Goal: Ask a question

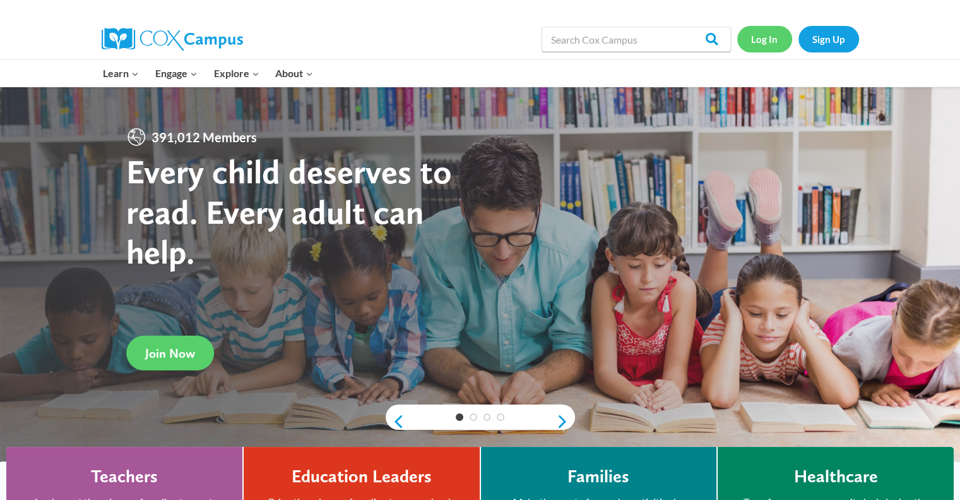
click at [768, 42] on link "Log In" at bounding box center [765, 39] width 55 height 26
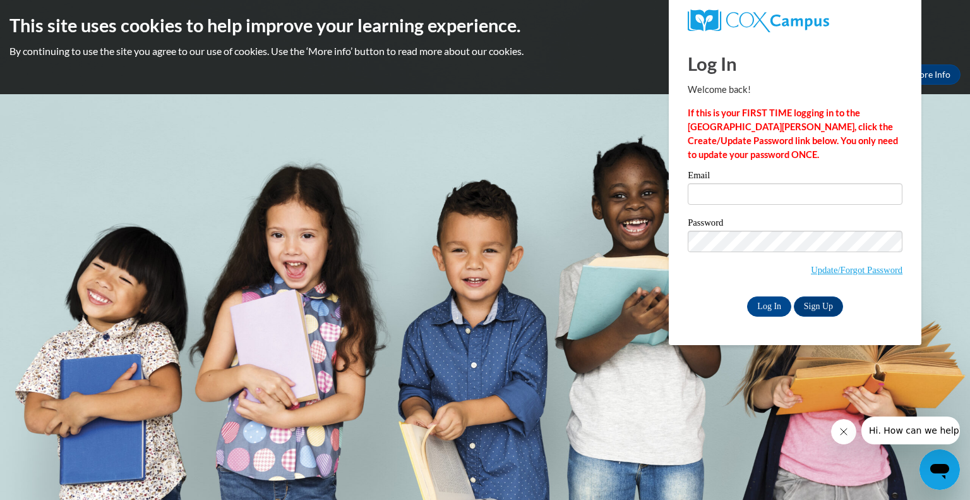
click at [945, 465] on icon "Open messaging window" at bounding box center [939, 471] width 19 height 15
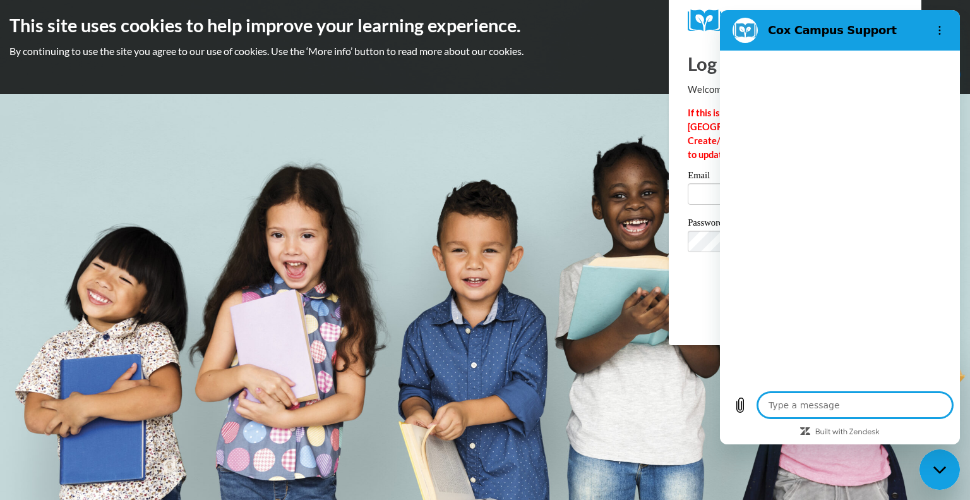
type textarea "x"
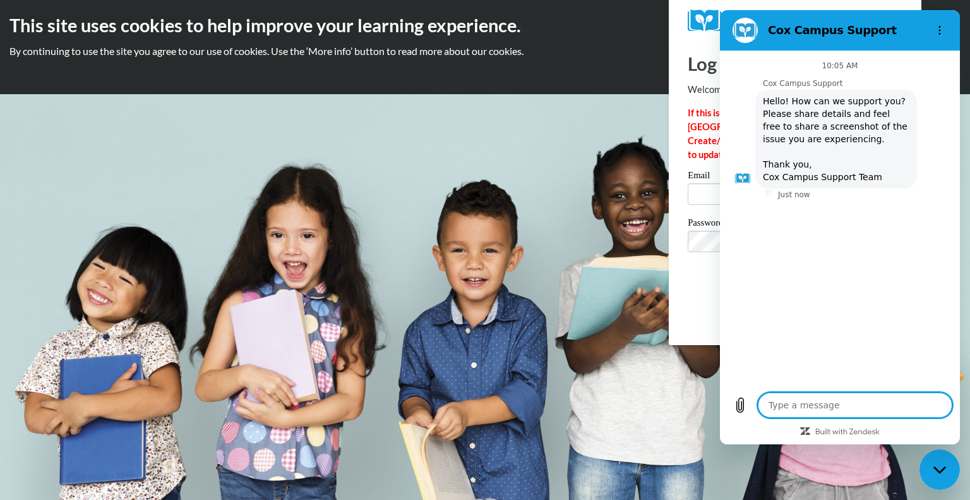
click at [816, 407] on textarea at bounding box center [855, 404] width 194 height 25
type textarea "H"
type textarea "x"
type textarea "He"
type textarea "x"
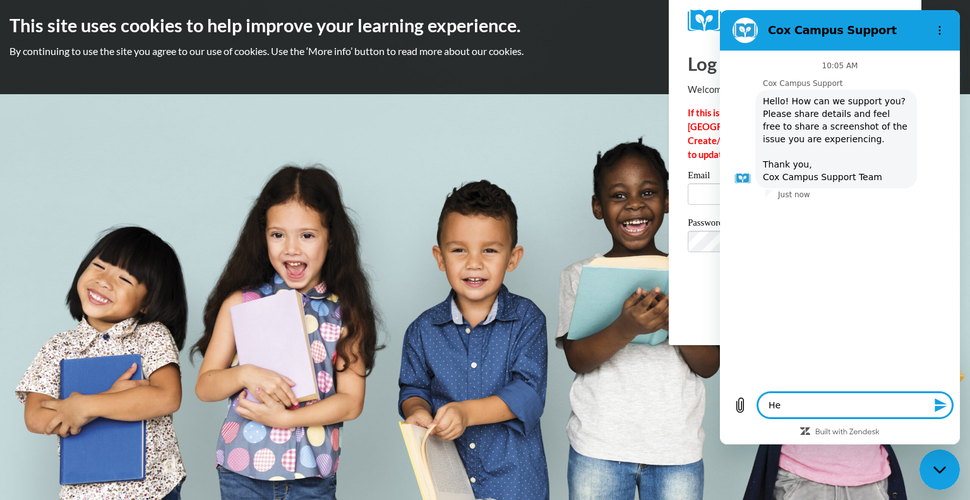
type textarea "Hel"
type textarea "x"
type textarea "Hell"
type textarea "x"
type textarea "Hello"
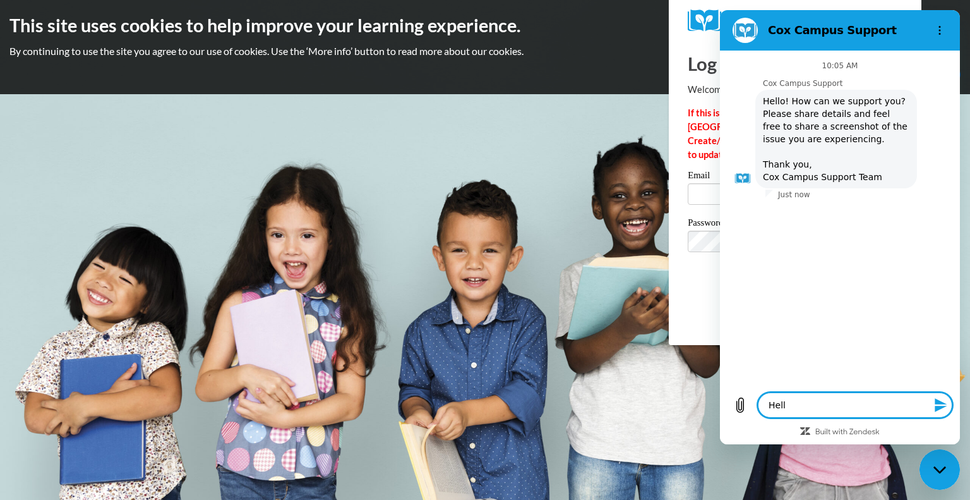
type textarea "x"
type textarea "Hello,"
type textarea "x"
type textarea "Hello,"
type textarea "x"
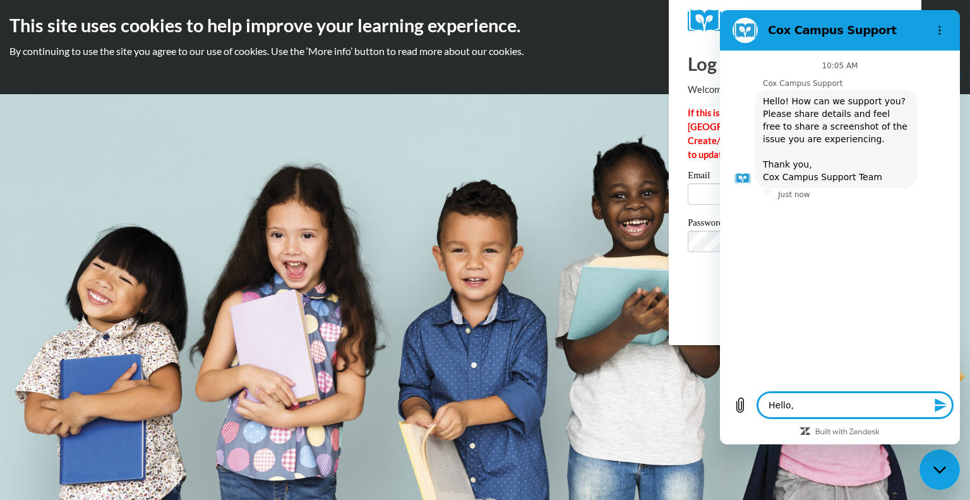
type textarea "Hello, I"
type textarea "x"
type textarea "Hello, I"
type textarea "x"
type textarea "Hello, I a"
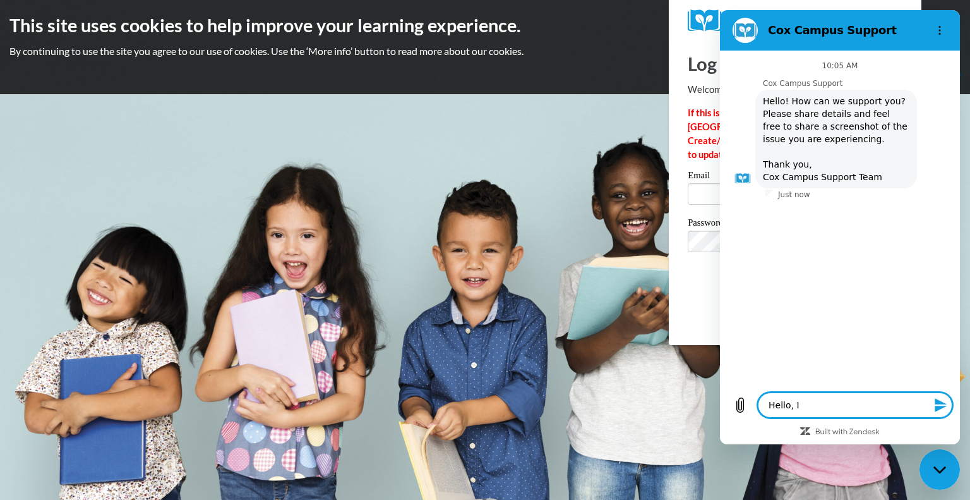
type textarea "x"
type textarea "Hello, I am"
type textarea "x"
type textarea "Hello, I am"
type textarea "x"
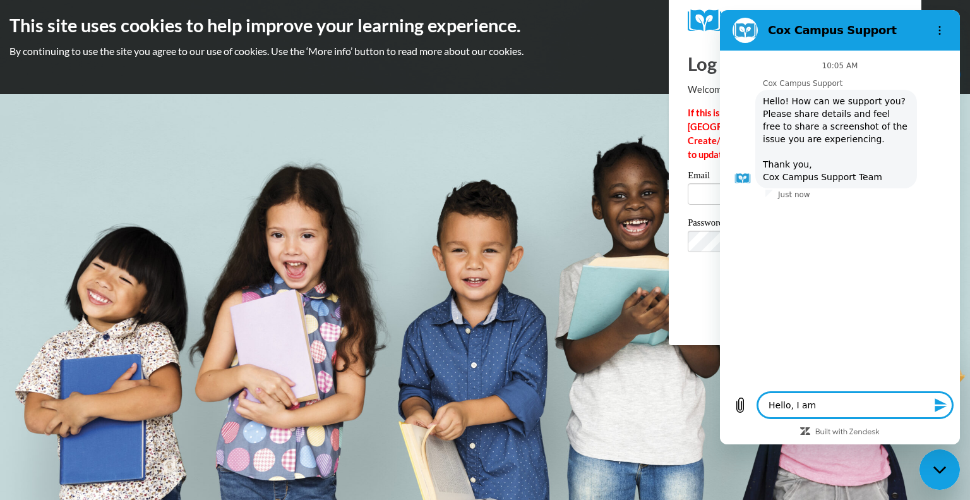
type textarea "Hello, I am h"
type textarea "x"
type textarea "Hello, I am ha"
type textarea "x"
type textarea "Hello, I am hav"
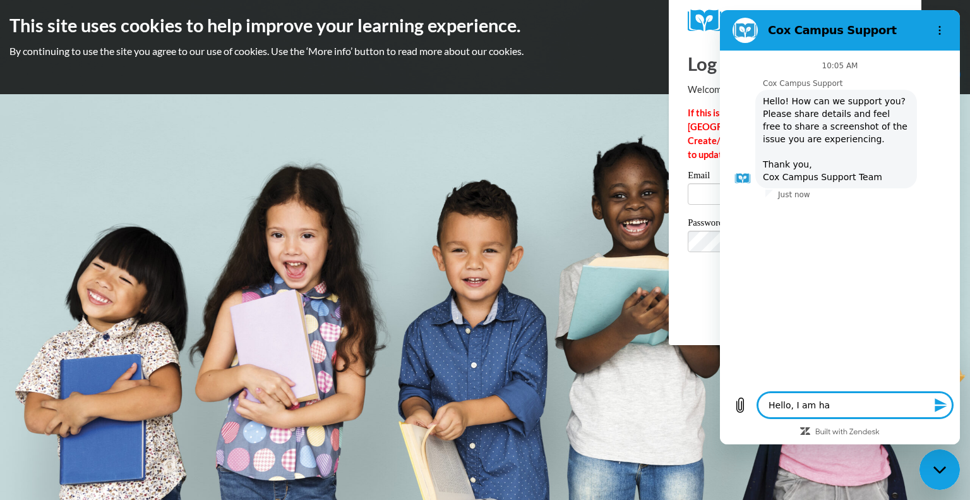
type textarea "x"
type textarea "Hello, I am havi"
type textarea "x"
type textarea "Hello, I am havin"
type textarea "x"
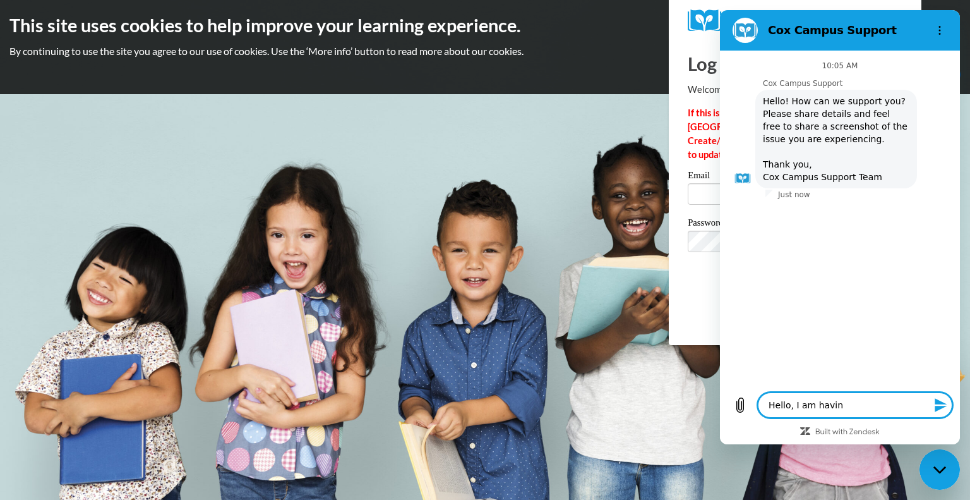
type textarea "Hello, I am having"
type textarea "x"
type textarea "Hello, I am having"
type textarea "x"
type textarea "Hello, I am having t"
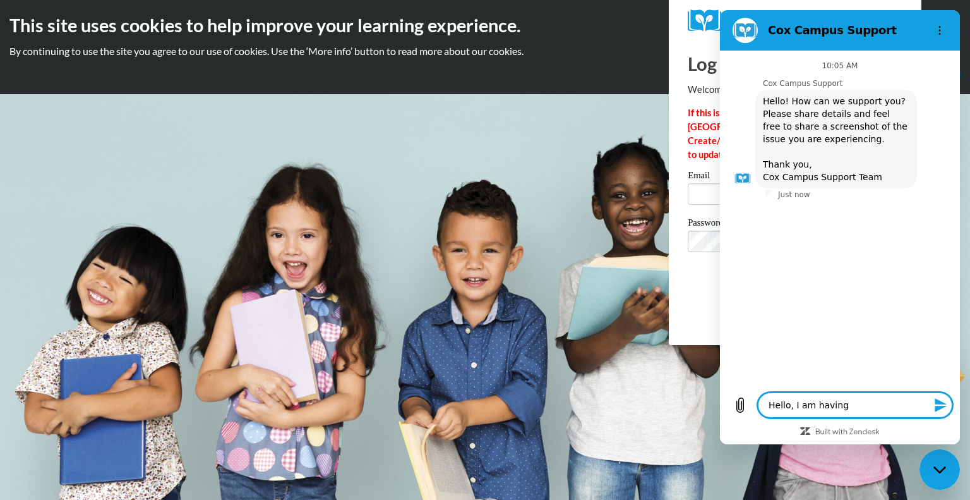
type textarea "x"
type textarea "Hello, I am having tr"
type textarea "x"
type textarea "Hello, I am having tro"
type textarea "x"
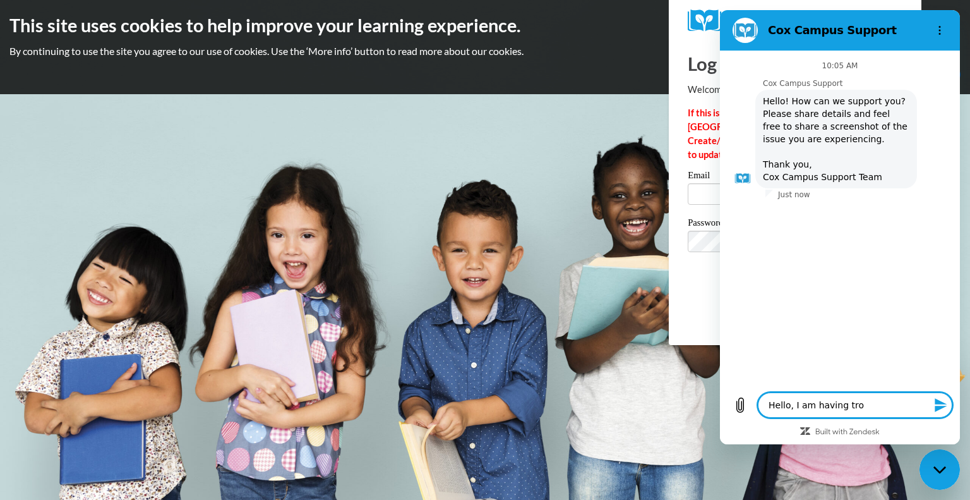
type textarea "Hello, I am having trou"
type textarea "x"
type textarea "Hello, I am having troub"
type textarea "x"
type textarea "Hello, I am having troubl"
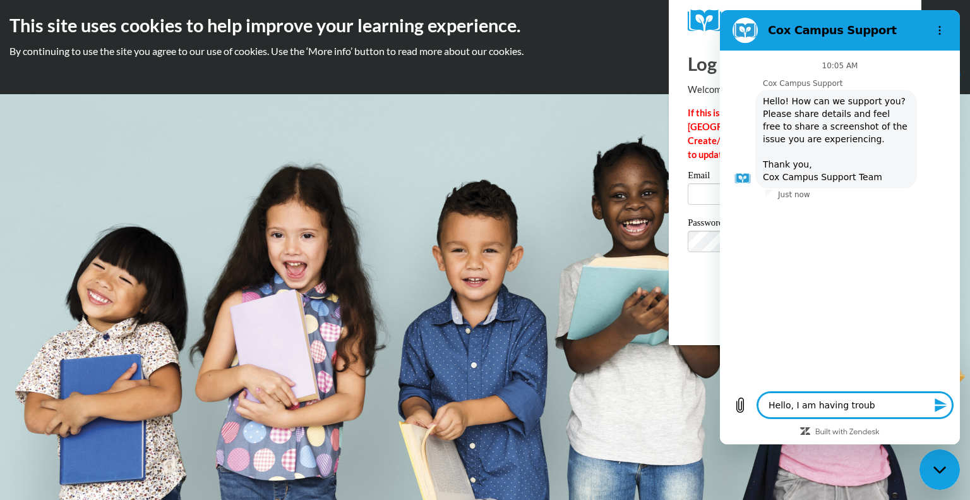
type textarea "x"
type textarea "Hello, I am having trouble"
type textarea "x"
type textarea "Hello, I am having trouble"
type textarea "x"
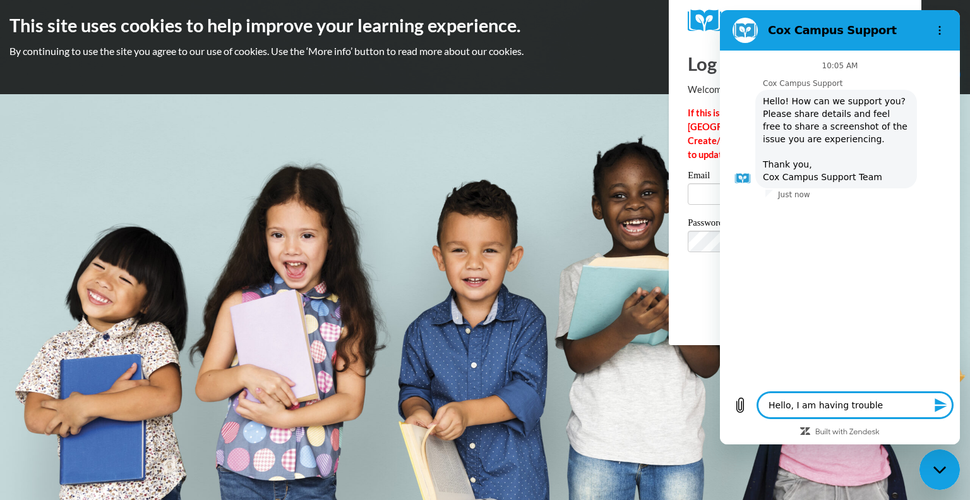
type textarea "Hello, I am having trouble s"
type textarea "x"
type textarea "Hello, I am having trouble si"
type textarea "x"
type textarea "Hello, I am having trouble sig"
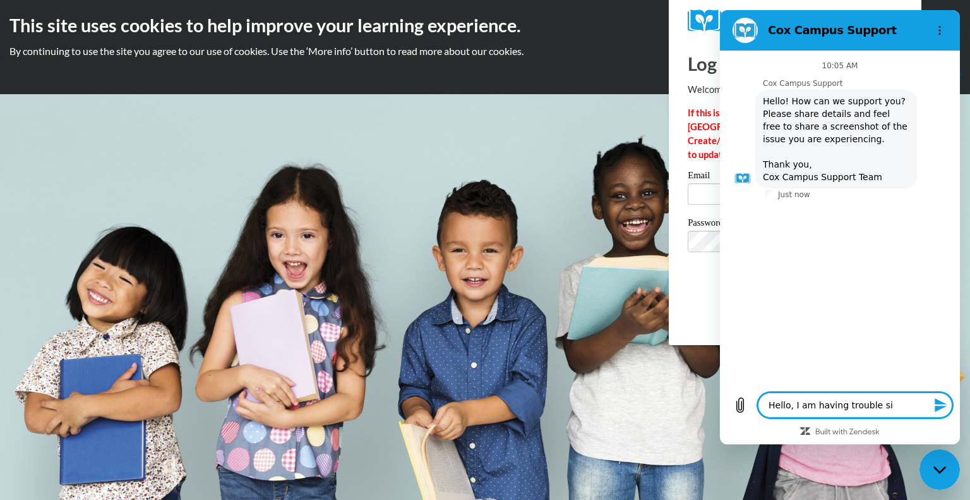
type textarea "x"
type textarea "Hello, I am having trouble sign"
type textarea "x"
type textarea "Hello, I am having trouble signi"
type textarea "x"
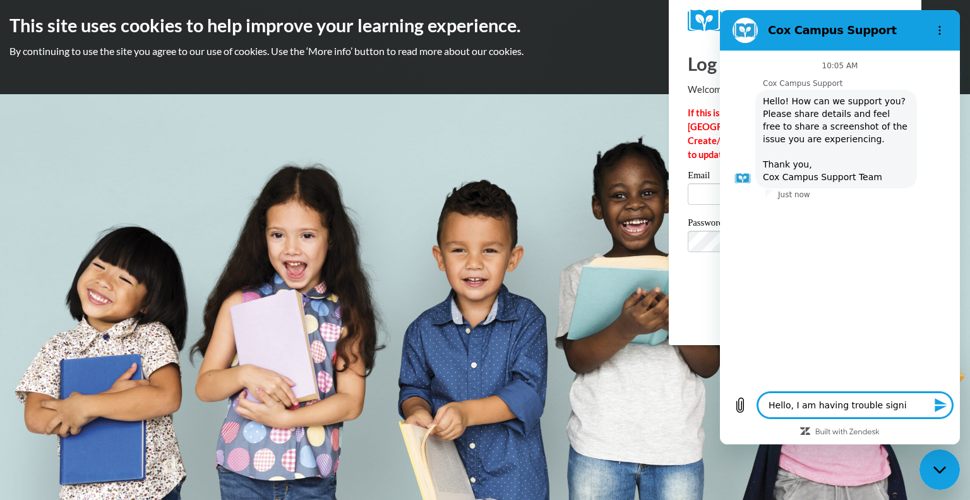
type textarea "Hello, I am having trouble signin"
type textarea "x"
type textarea "Hello, I am having trouble signing"
type textarea "x"
type textarea "Hello, I am having trouble signing"
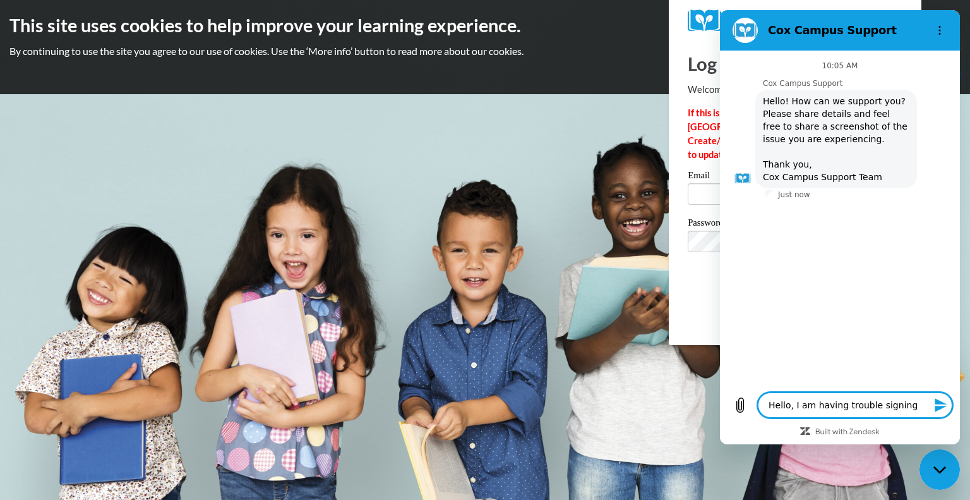
type textarea "x"
type textarea "Hello, I am having trouble signing i"
type textarea "x"
type textarea "Hello, I am having trouble signing in"
type textarea "x"
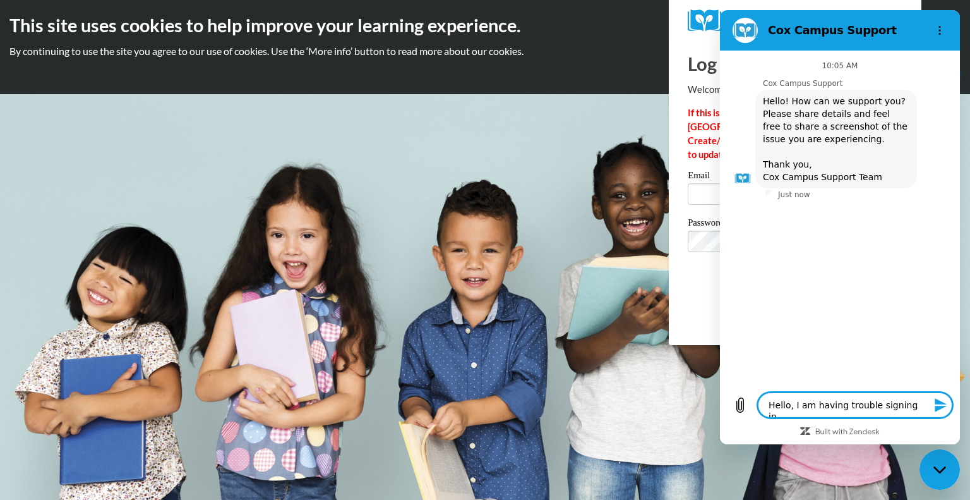
type textarea "Hello, I am having trouble signing int"
type textarea "x"
type textarea "Hello, I am having trouble signing into"
type textarea "x"
type textarea "Hello, I am having trouble signing into"
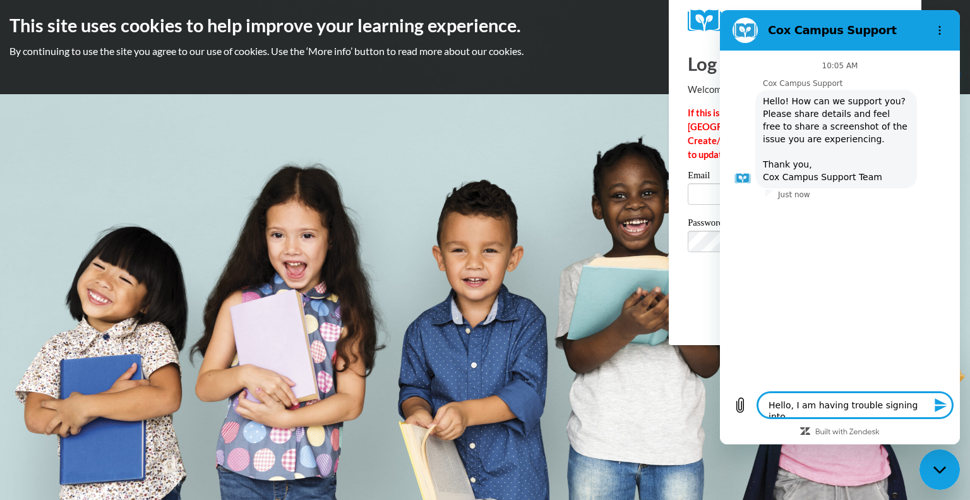
type textarea "x"
type textarea "Hello, I am having trouble signing into m"
type textarea "x"
type textarea "Hello, I am having trouble signing into my"
type textarea "x"
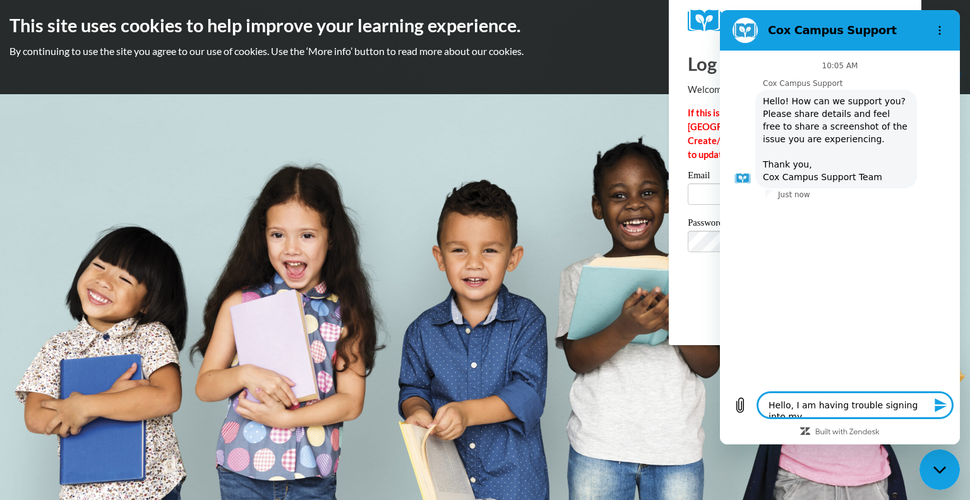
type textarea "Hello, I am having trouble signing into my"
type textarea "x"
type textarea "Hello, I am having trouble signing into my a"
type textarea "x"
type textarea "Hello, I am having trouble signing into my ac"
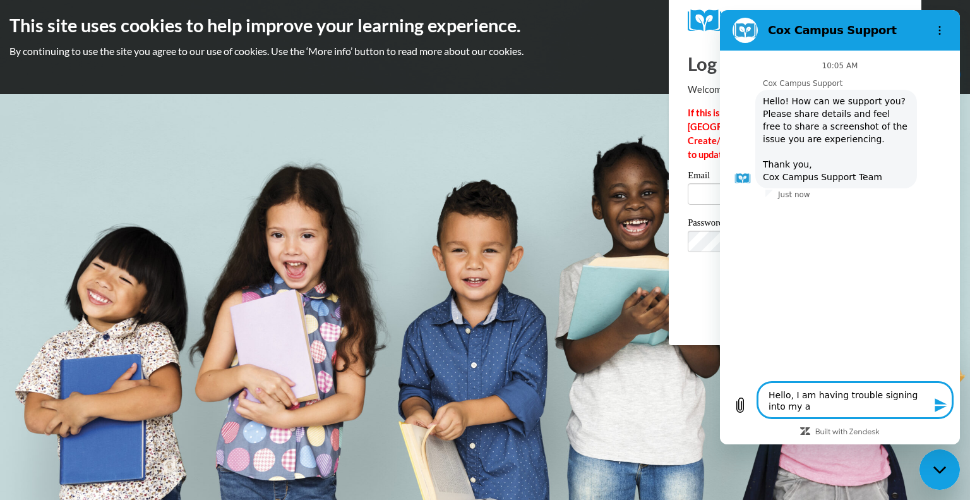
type textarea "x"
type textarea "Hello, I am having trouble signing into my acc"
type textarea "x"
type textarea "Hello, I am having trouble signing into my acco"
type textarea "x"
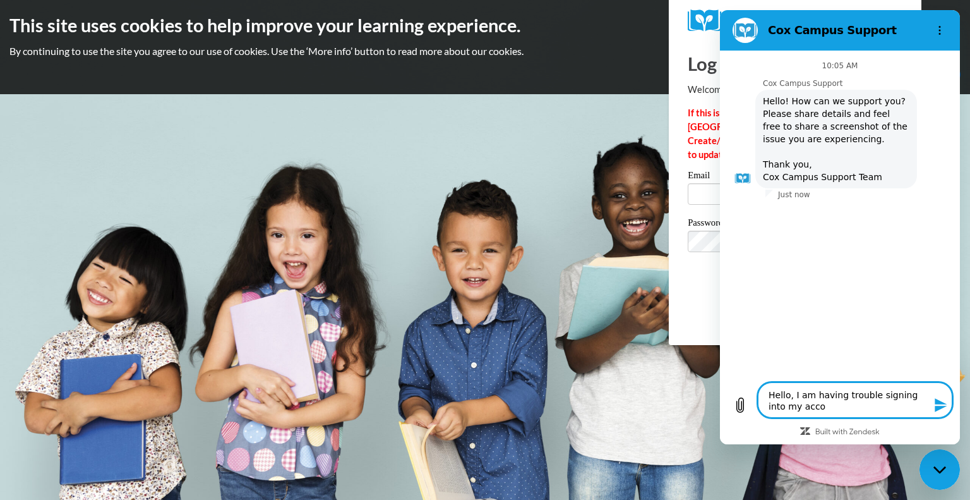
type textarea "Hello, I am having trouble signing into my accou"
type textarea "x"
type textarea "Hello, I am having trouble signing into my accoun"
type textarea "x"
type textarea "Hello, I am having trouble signing into my account"
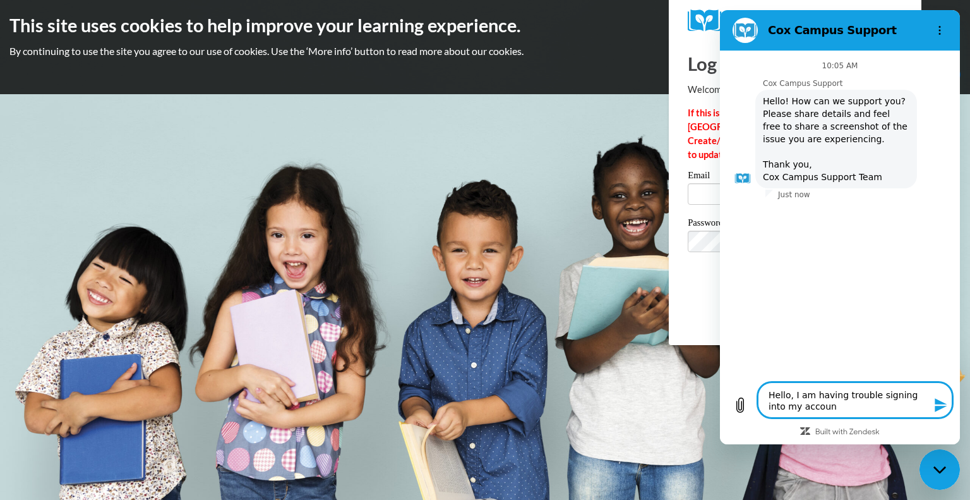
type textarea "x"
type textarea "Hello, I am having trouble signing into my account."
type textarea "x"
type textarea "Hello, I am having trouble signing into my account."
type textarea "x"
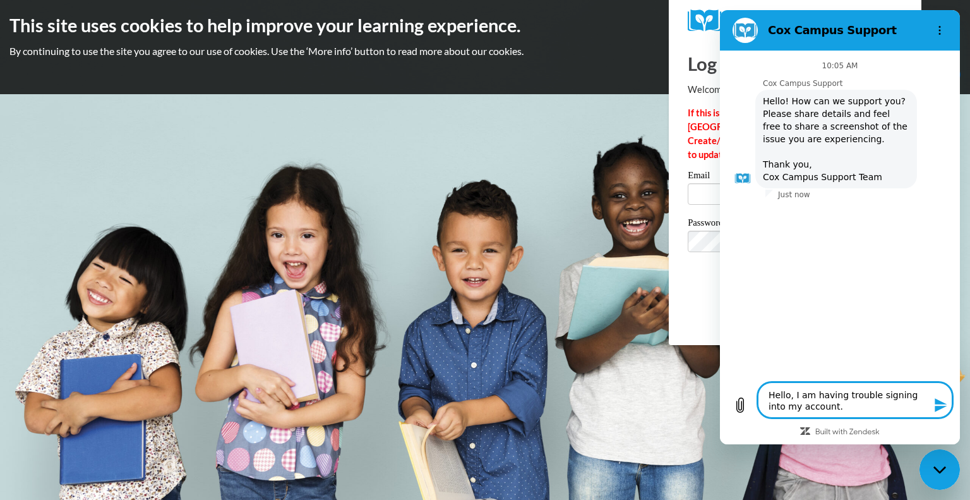
type textarea "Hello, I am having trouble signing into my account. I"
type textarea "x"
type textarea "Hello, I am having trouble signing into my account. I"
type textarea "x"
type textarea "Hello, I am having trouble signing into my account. I u"
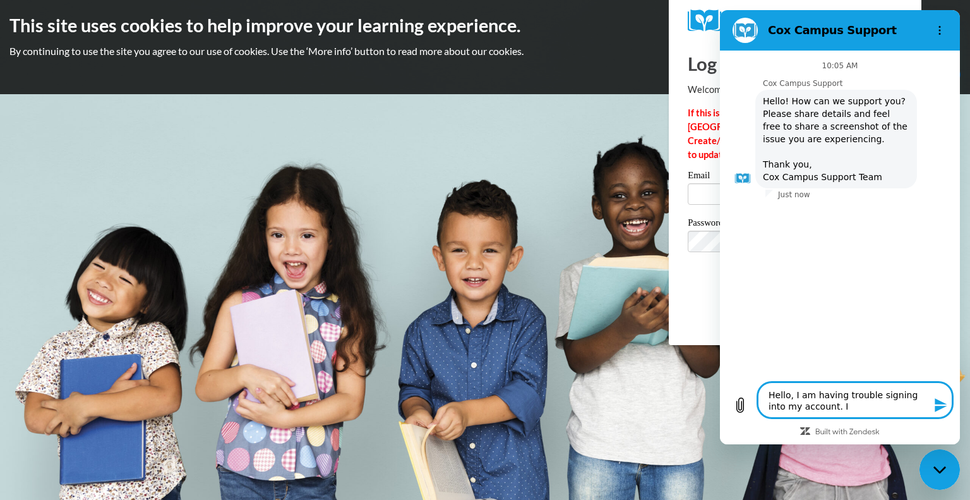
type textarea "x"
type textarea "Hello, I am having trouble signing into my account. I up"
type textarea "x"
type textarea "Hello, I am having trouble signing into my account. I upd"
type textarea "x"
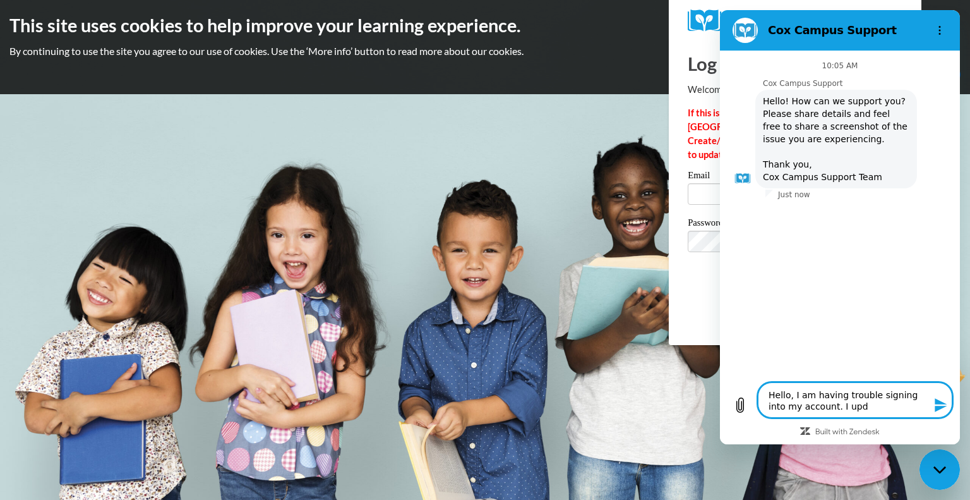
type textarea "Hello, I am having trouble signing into my account. I upda"
type textarea "x"
type textarea "Hello, I am having trouble signing into my account. I updat"
type textarea "x"
type textarea "Hello, I am having trouble signing into my account. I update"
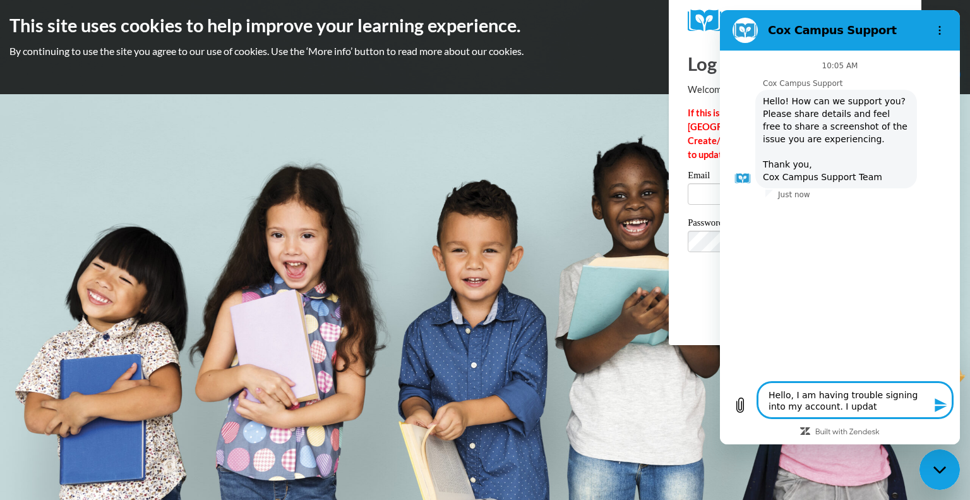
type textarea "x"
type textarea "Hello, I am having trouble signing into my account. I updated"
type textarea "x"
type textarea "Hello, I am having trouble signing into my account. I updated"
type textarea "x"
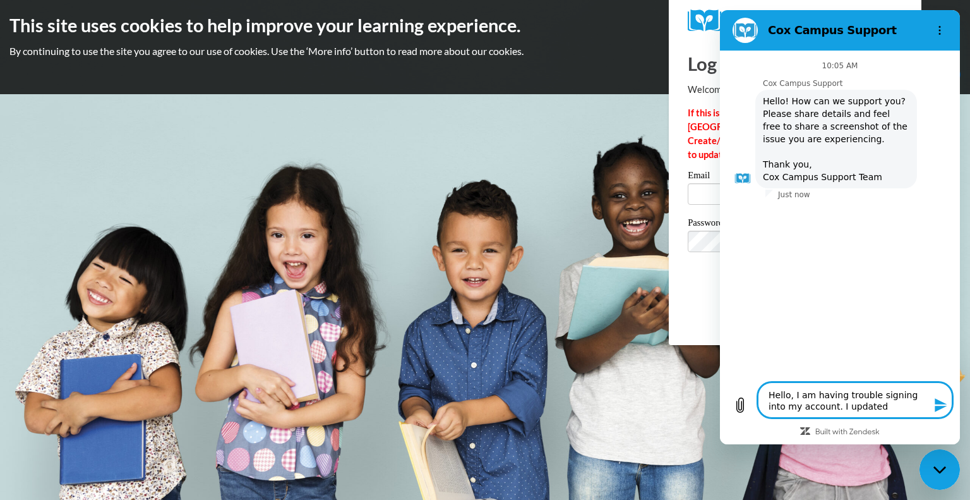
type textarea "Hello, I am having trouble signing into my account. I updated m"
type textarea "x"
type textarea "Hello, I am having trouble signing into my account. I updated my"
type textarea "x"
type textarea "Hello, I am having trouble signing into my account. I updated my"
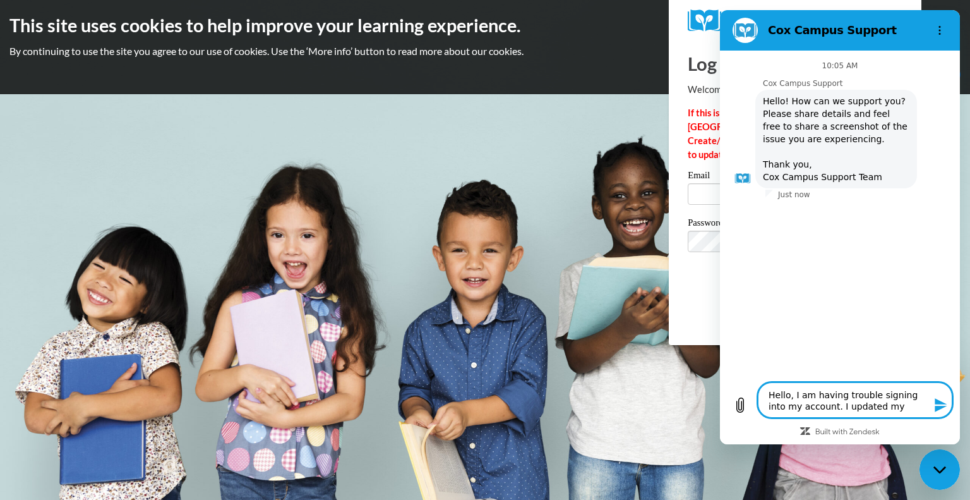
type textarea "x"
type textarea "Hello, I am having trouble signing into my account. I updated my p"
type textarea "x"
type textarea "Hello, I am having trouble signing into my account. I updated my pa"
type textarea "x"
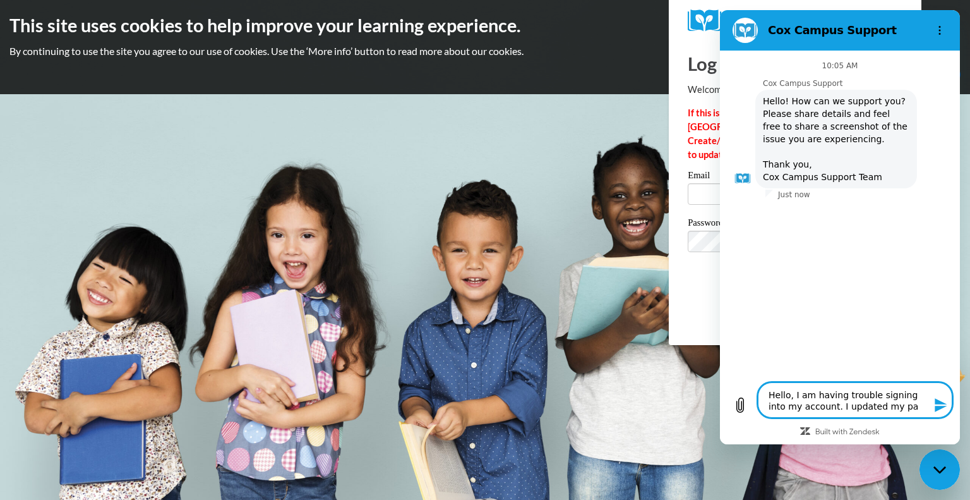
type textarea "Hello, I am having trouble signing into my account. I updated my pas"
type textarea "x"
type textarea "Hello, I am having trouble signing into my account. I updated my pass"
type textarea "x"
type textarea "Hello, I am having trouble signing into my account. I updated my passw"
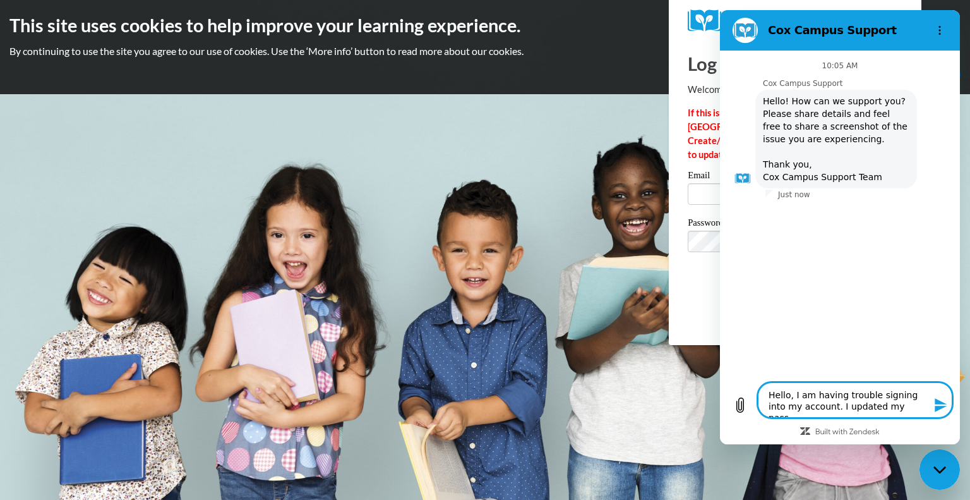
type textarea "x"
type textarea "Hello, I am having trouble signing into my account. I updated my passwo"
type textarea "x"
type textarea "Hello, I am having trouble signing into my account. I updated my passwor"
type textarea "x"
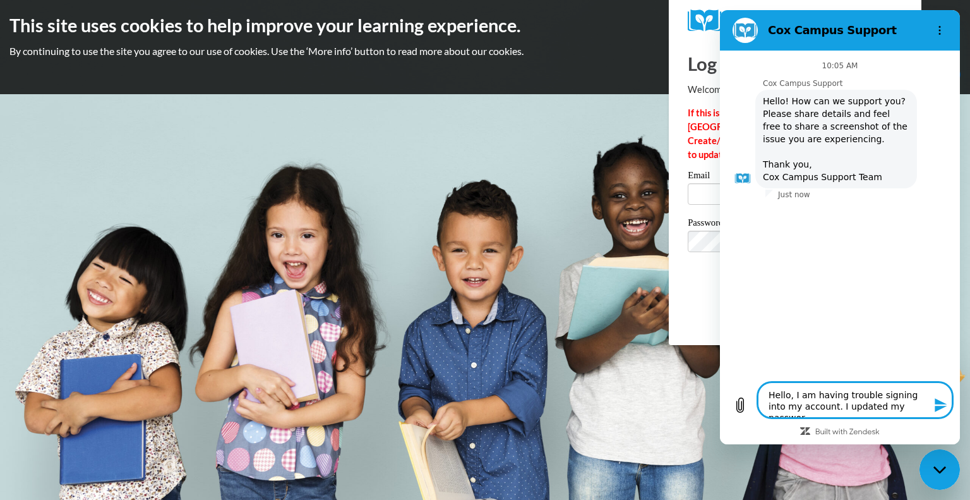
type textarea "Hello, I am having trouble signing into my account. I updated my password"
type textarea "x"
type textarea "Hello, I am having trouble signing into my account. I updated my password,"
type textarea "x"
type textarea "Hello, I am having trouble signing into my account. I updated my password,"
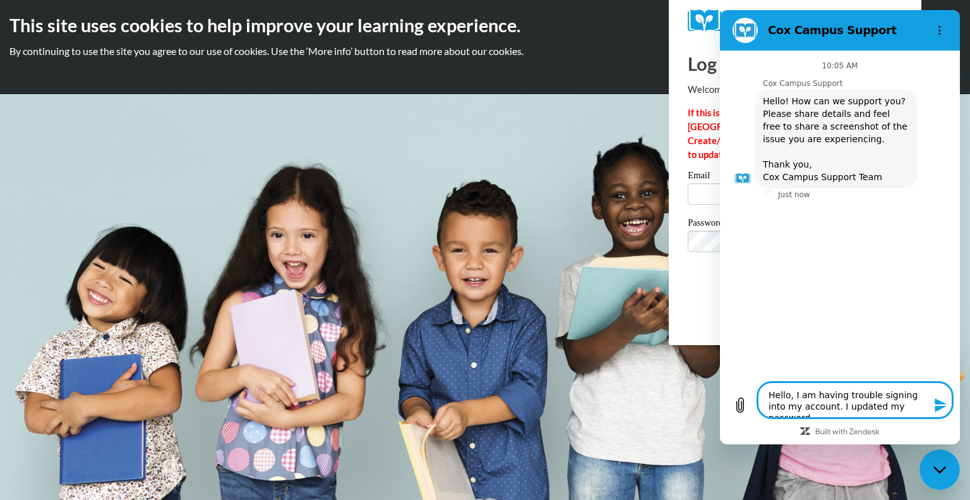
type textarea "x"
type textarea "Hello, I am having trouble signing into my account. I updated my password, h"
type textarea "x"
type textarea "Hello, I am having trouble signing into my account. I updated my password, hw"
type textarea "x"
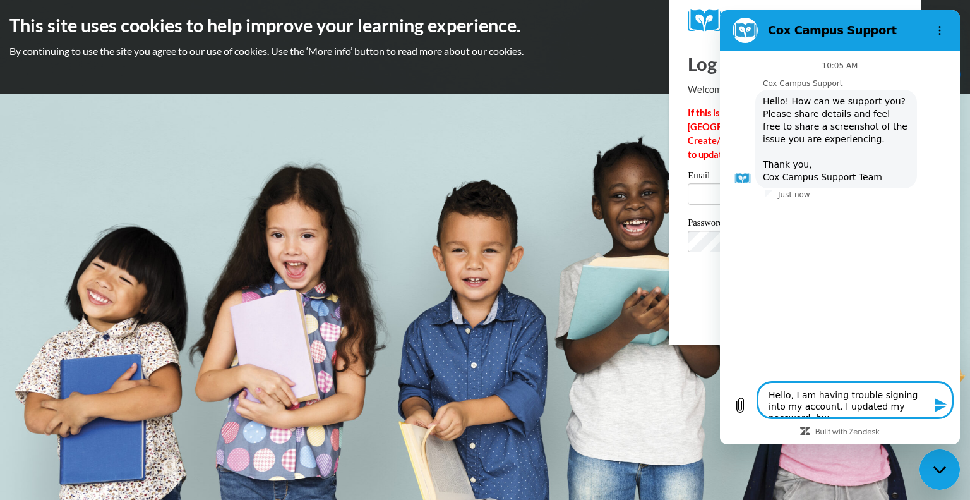
type textarea "Hello, I am having trouble signing into my account. I updated my password, h"
type textarea "x"
type textarea "Hello, I am having trouble signing into my account. I updated my password, ho"
type textarea "x"
type textarea "Hello, I am having trouble signing into my account. I updated my password, how"
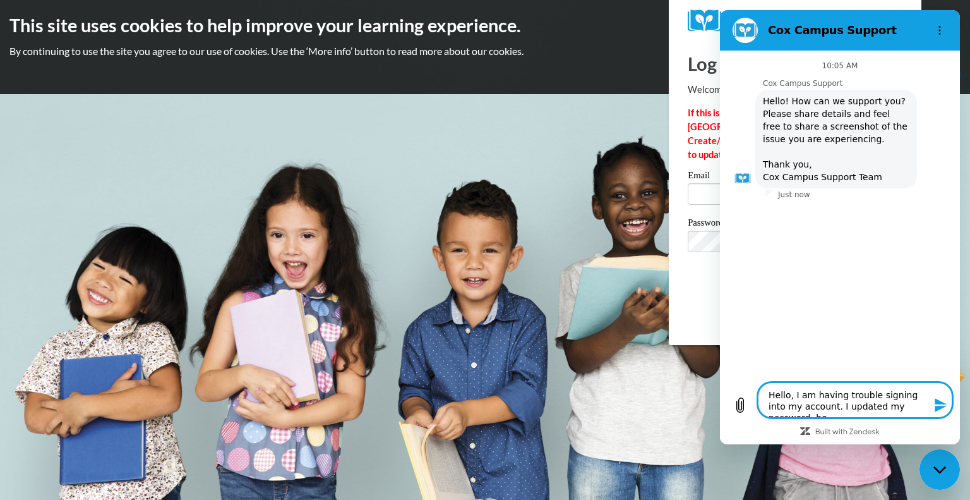
type textarea "x"
type textarea "Hello, I am having trouble signing into my account. I updated my password, howe"
type textarea "x"
type textarea "Hello, I am having trouble signing into my account. I updated my password, howev"
type textarea "x"
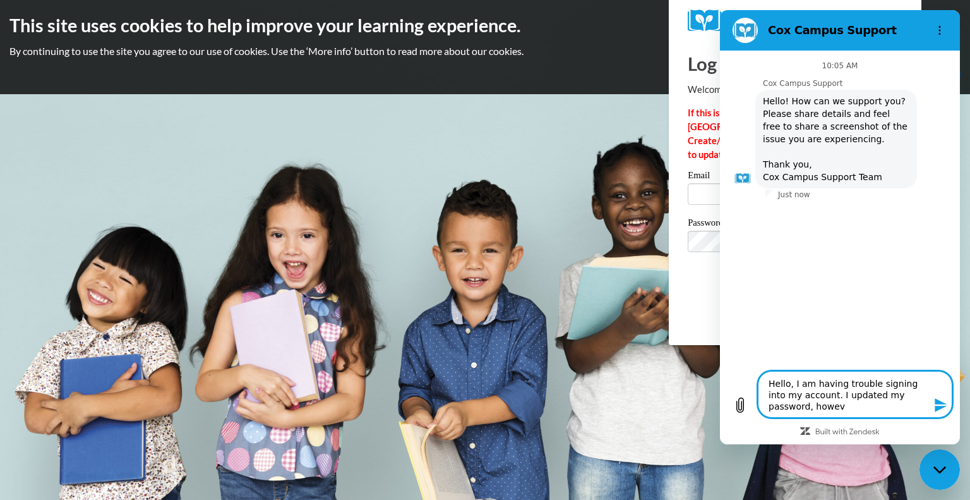
type textarea "Hello, I am having trouble signing into my account. I updated my password, howe…"
type textarea "x"
type textarea "Hello, I am having trouble signing into my account. I updated my password, howe…"
type textarea "x"
type textarea "Hello, I am having trouble signing into my account. I updated my password, howe…"
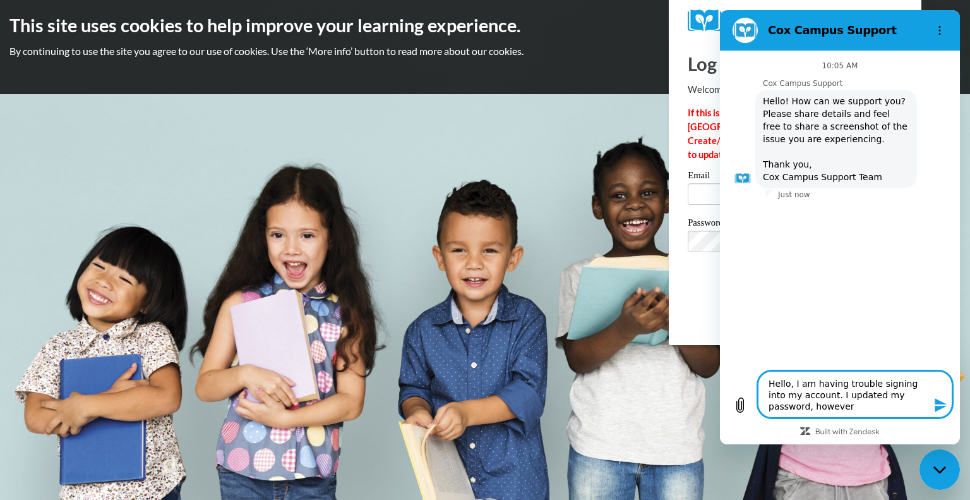
type textarea "x"
type textarea "Hello, I am having trouble signing into my account. I updated my password, howe…"
type textarea "x"
type textarea "Hello, I am having trouble signing into my account. I updated my password, howe…"
type textarea "x"
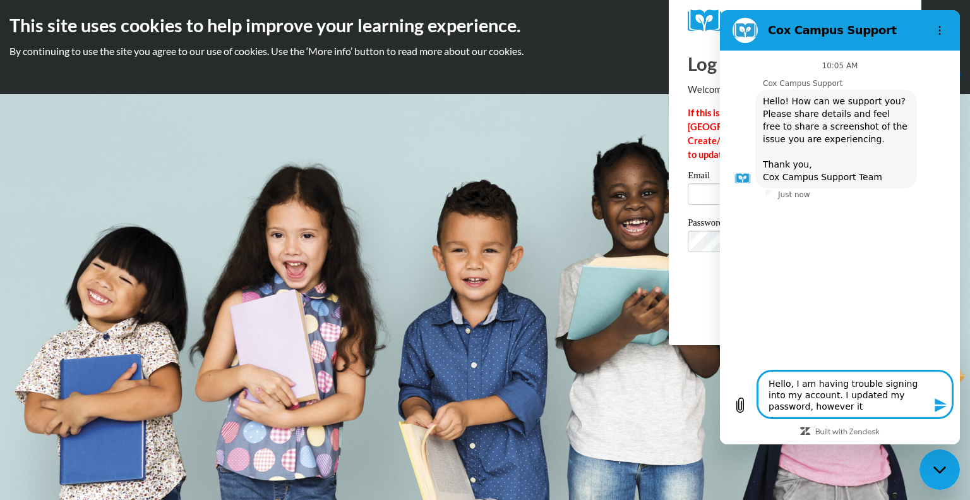
type textarea "Hello, I am having trouble signing into my account. I updated my password, howe…"
type textarea "x"
type textarea "Hello, I am having trouble signing into my account. I updated my password, howe…"
type textarea "x"
type textarea "Hello, I am having trouble signing into my account. I updated my password, howe…"
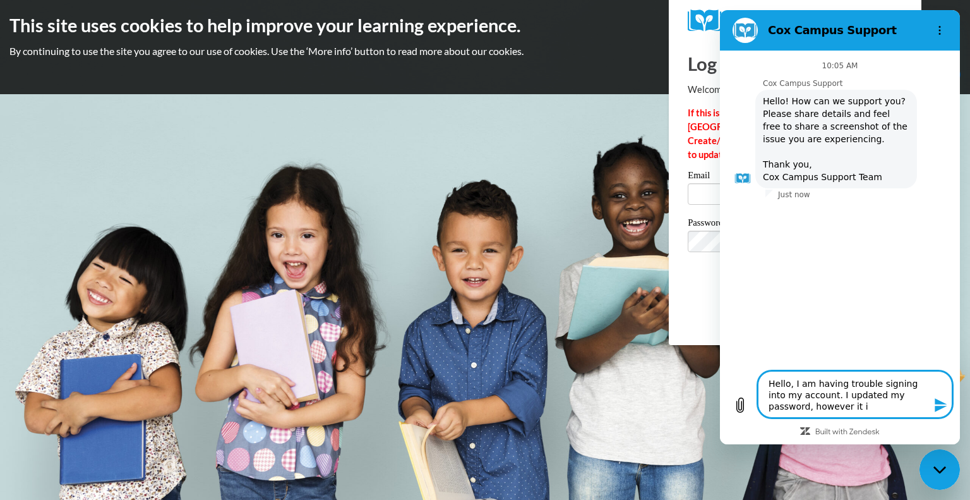
type textarea "x"
type textarea "Hello, I am having trouble signing into my account. I updated my password, howe…"
type textarea "x"
type textarea "Hello, I am having trouble signing into my account. I updated my password, howe…"
type textarea "x"
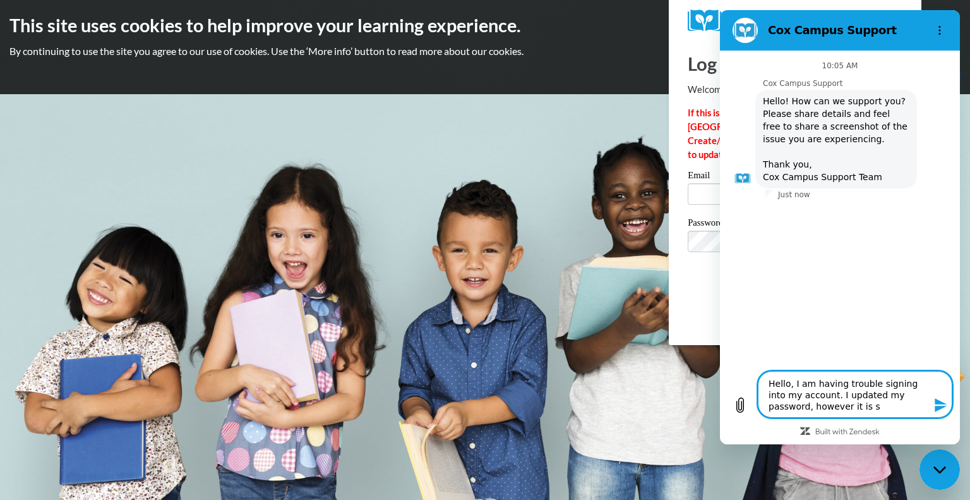
type textarea "Hello, I am having trouble signing into my account. I updated my password, howe…"
type textarea "x"
type textarea "Hello, I am having trouble signing into my account. I updated my password, howe…"
type textarea "x"
type textarea "Hello, I am having trouble signing into my account. I updated my password, howe…"
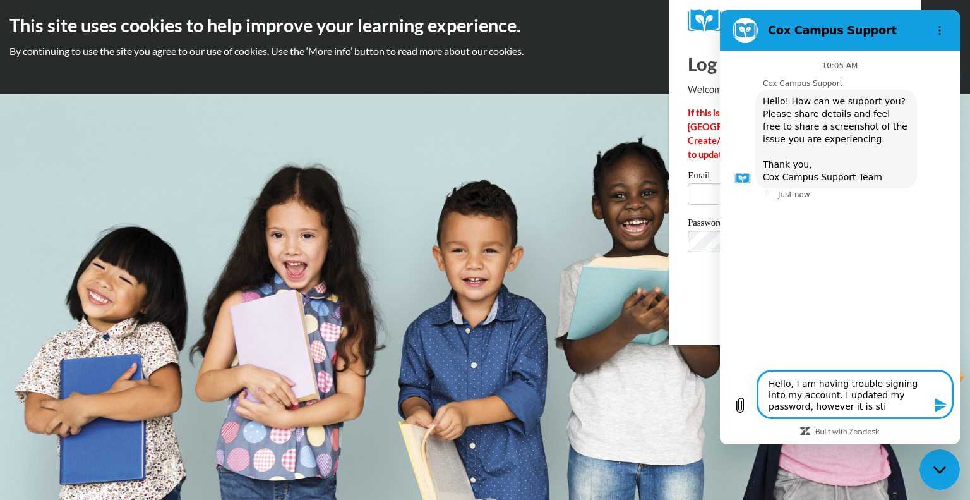
type textarea "x"
type textarea "Hello, I am having trouble signing into my account. I updated my password, howe…"
type textarea "x"
type textarea "Hello, I am having trouble signing into my account. I updated my password, howe…"
type textarea "x"
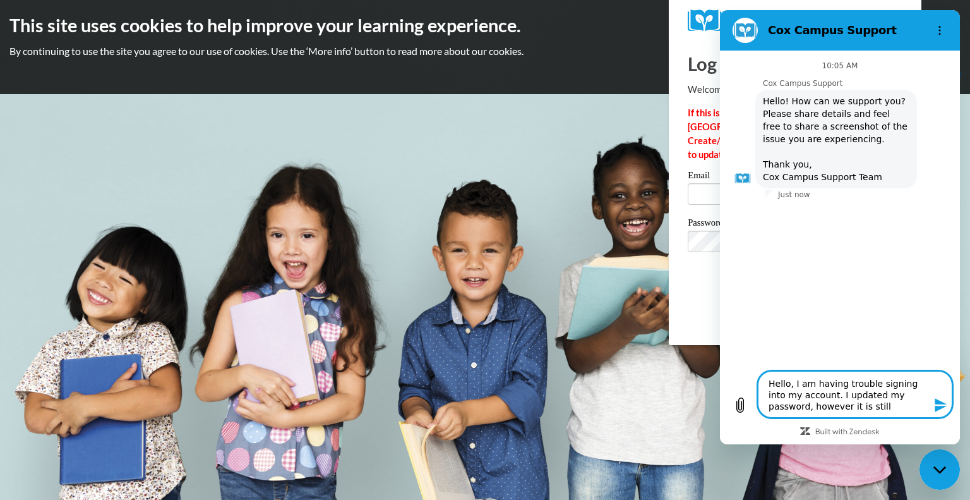
type textarea "Hello, I am having trouble signing into my account. I updated my password, howe…"
type textarea "x"
type textarea "Hello, I am having trouble signing into my account. I updated my password, howe…"
type textarea "x"
type textarea "Hello, I am having trouble signing into my account. I updated my password, howe…"
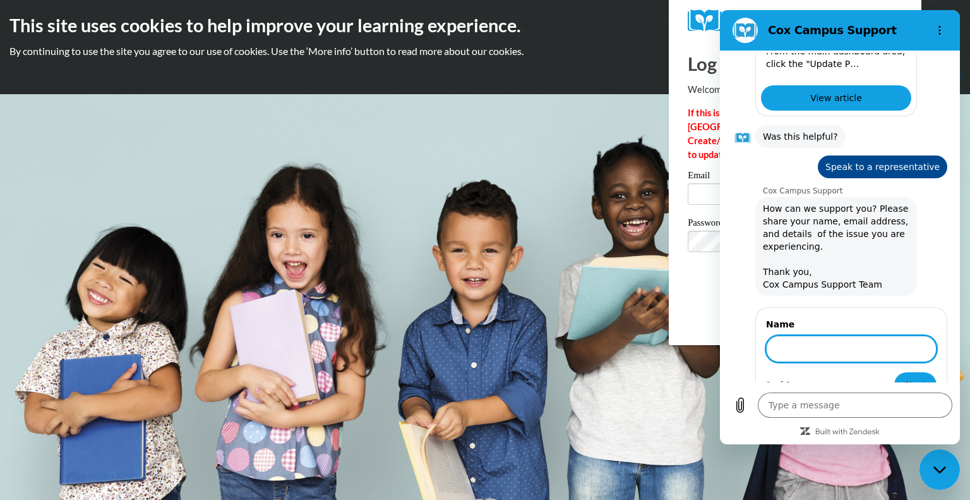
scroll to position [523, 0]
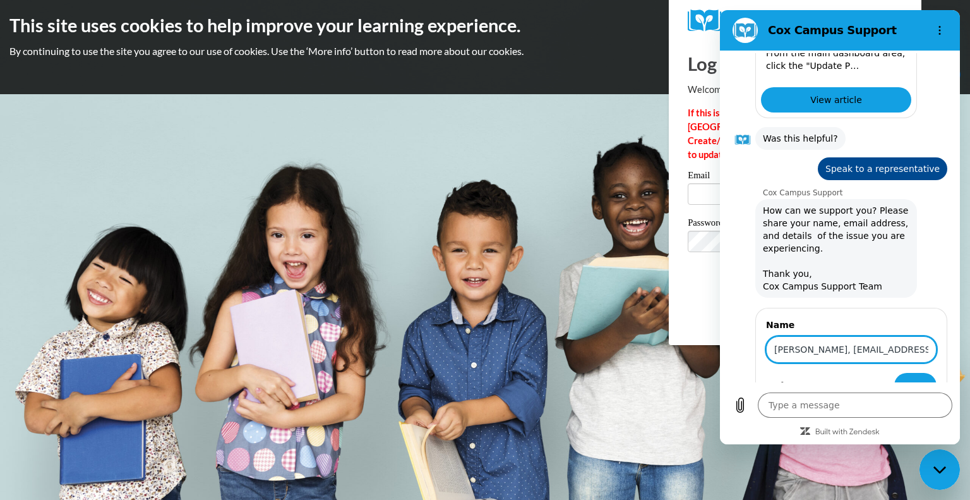
drag, startPoint x: 890, startPoint y: 321, endPoint x: 810, endPoint y: 323, distance: 79.6
click at [810, 336] on input "Katelynn, kausse@kusd.edu" at bounding box center [851, 349] width 171 height 27
click at [904, 373] on button "Next" at bounding box center [915, 385] width 42 height 25
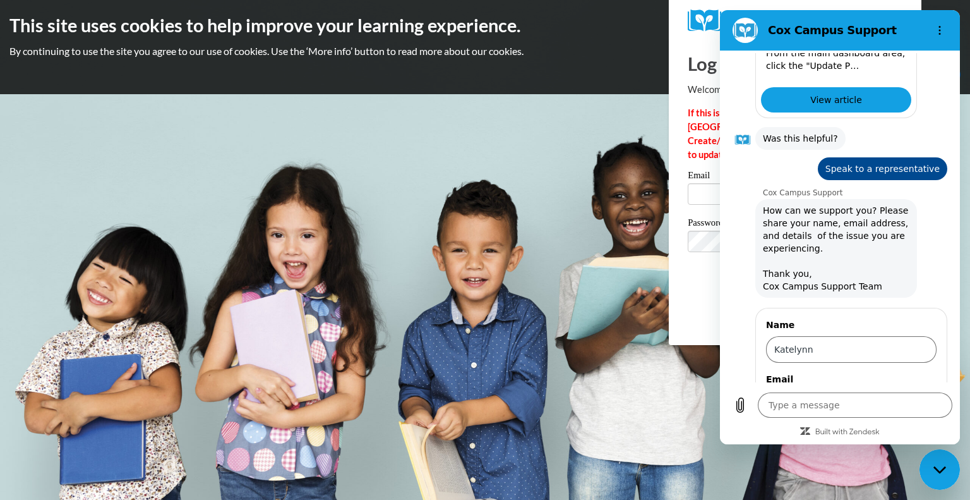
scroll to position [577, 0]
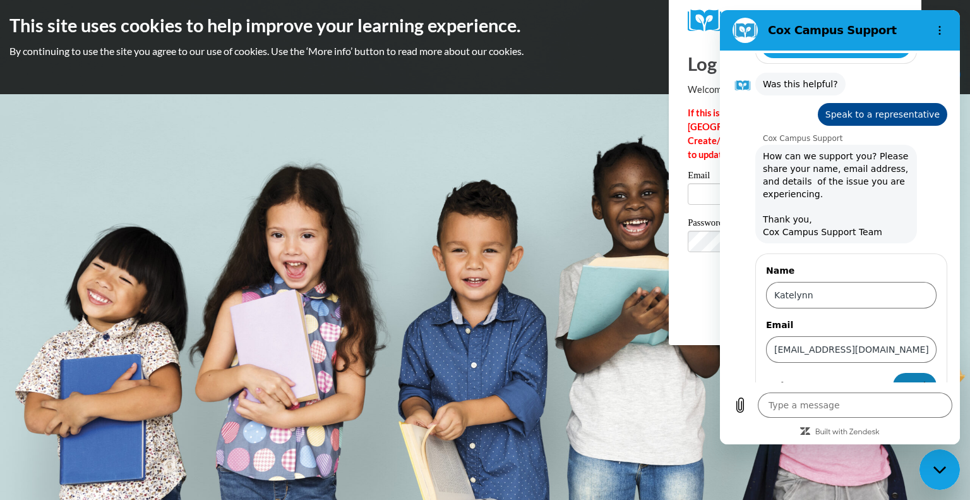
click at [925, 373] on button "Send" at bounding box center [915, 385] width 44 height 25
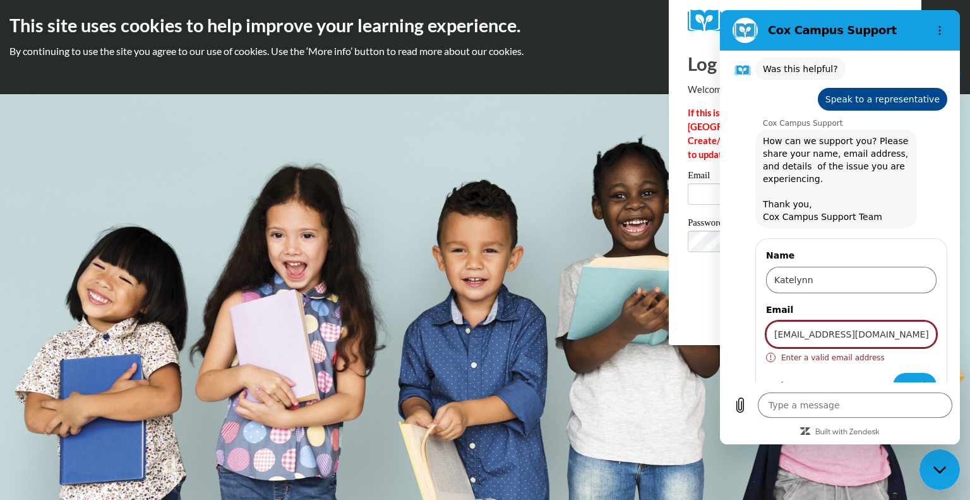
click at [876, 321] on input "kausse@kusd.edu" at bounding box center [851, 334] width 171 height 27
drag, startPoint x: 876, startPoint y: 305, endPoint x: 753, endPoint y: 308, distance: 123.8
click at [753, 308] on div "Name Katelynn Email kausse@kusd.edu Enter a valid email address 2 of 2 Send" at bounding box center [845, 322] width 225 height 173
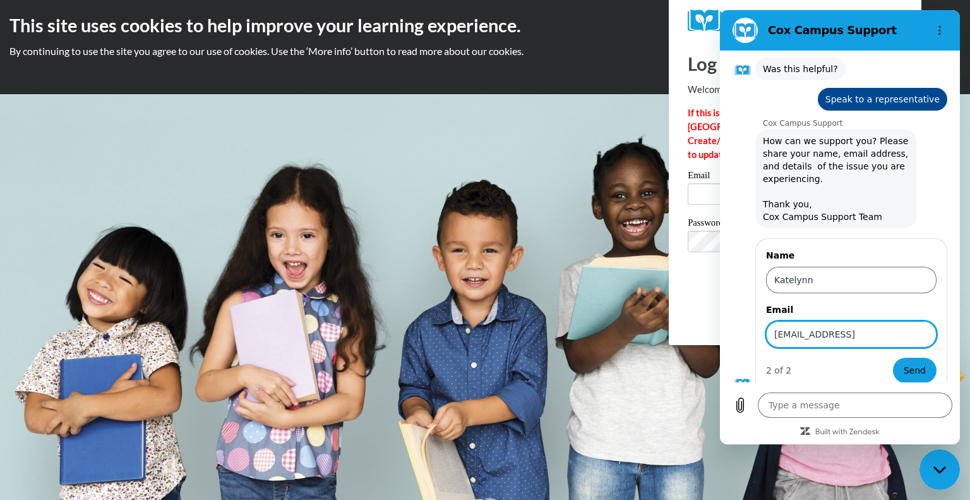
scroll to position [577, 0]
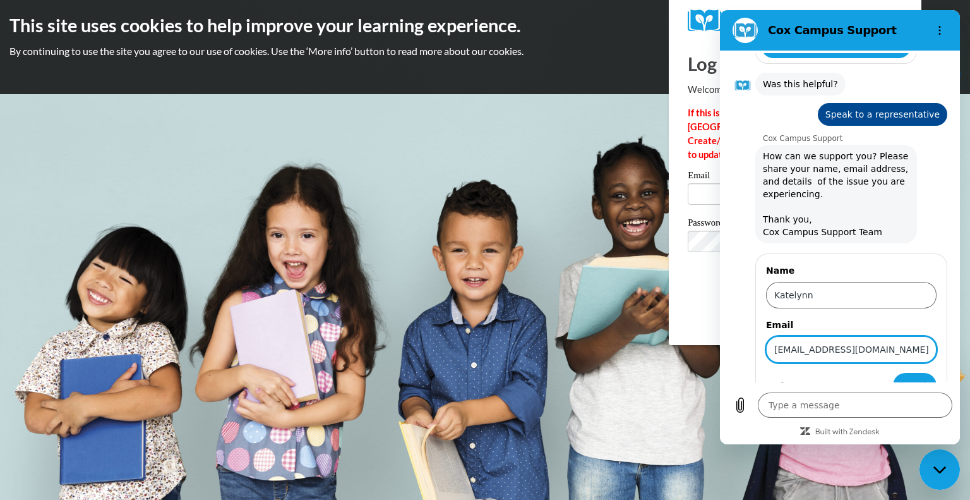
click at [752, 308] on div "Name Katelynn Email kausse@kusd.edu 2 of 2 Send" at bounding box center [845, 330] width 225 height 158
click at [911, 378] on span "Send" at bounding box center [915, 385] width 22 height 15
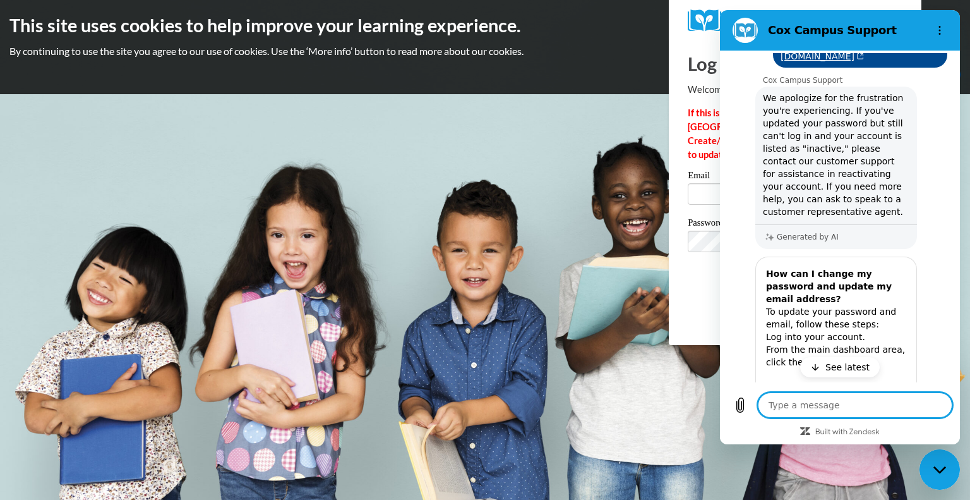
scroll to position [0, 0]
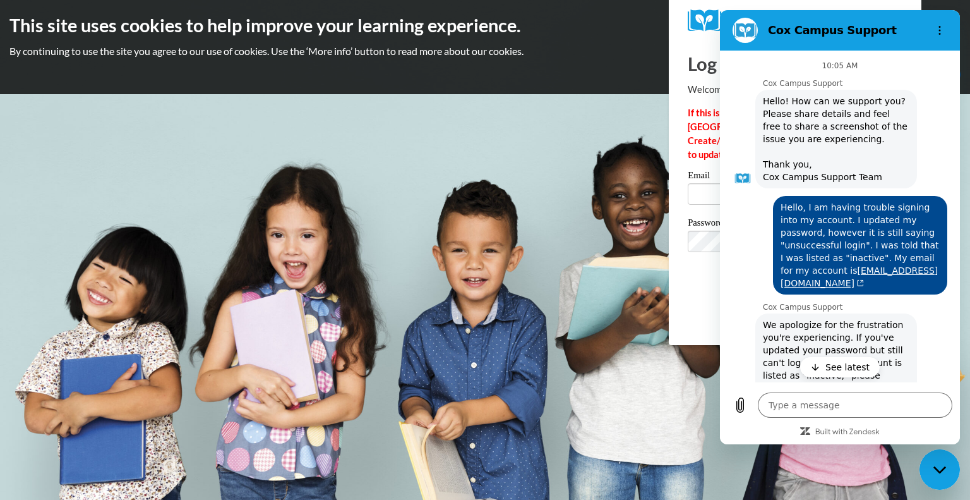
drag, startPoint x: 882, startPoint y: 239, endPoint x: 900, endPoint y: 247, distance: 19.8
click at [900, 247] on span "Hello, I am having trouble signing into my account. I updated my password, howe…" at bounding box center [859, 245] width 169 height 99
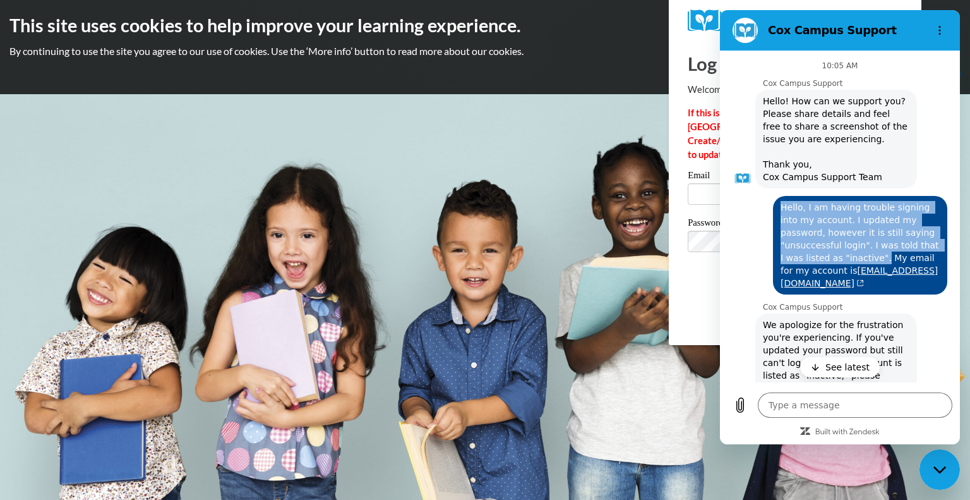
drag, startPoint x: 818, startPoint y: 257, endPoint x: 761, endPoint y: 209, distance: 74.9
click at [761, 209] on div "says: Hello, I am having trouble signing into my account. I updated my password…" at bounding box center [834, 241] width 225 height 106
copy span "Hello, I am having trouble signing into my account. I updated my password, howe…"
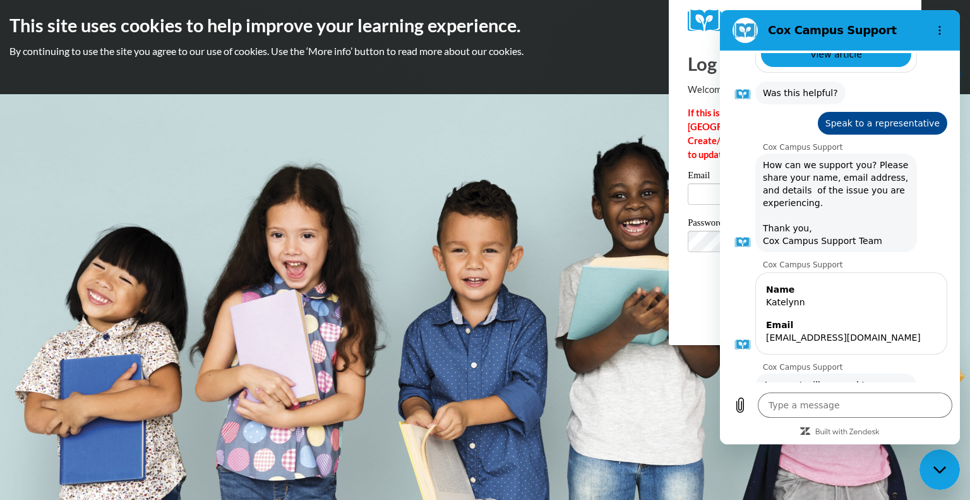
scroll to position [583, 0]
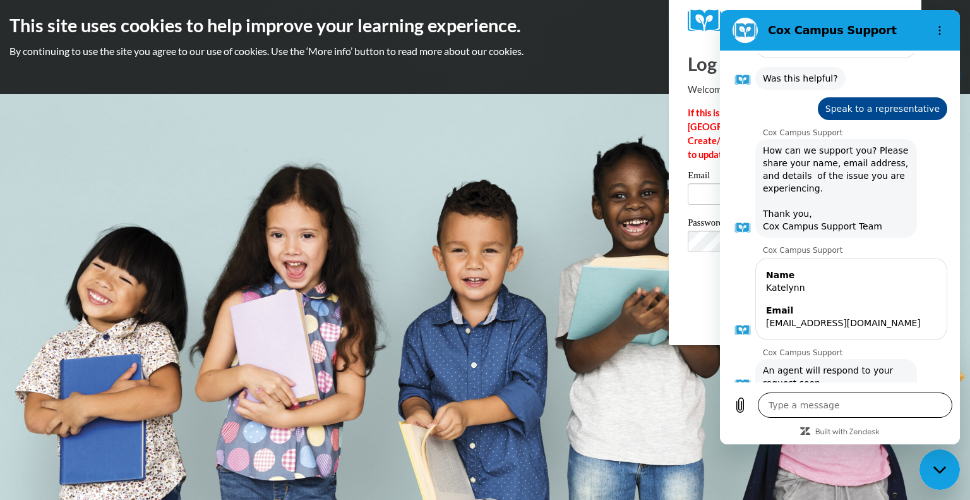
click at [853, 405] on textarea at bounding box center [855, 404] width 194 height 25
paste textarea "Hello, I am having trouble signing into my account. I updated my password, howe…"
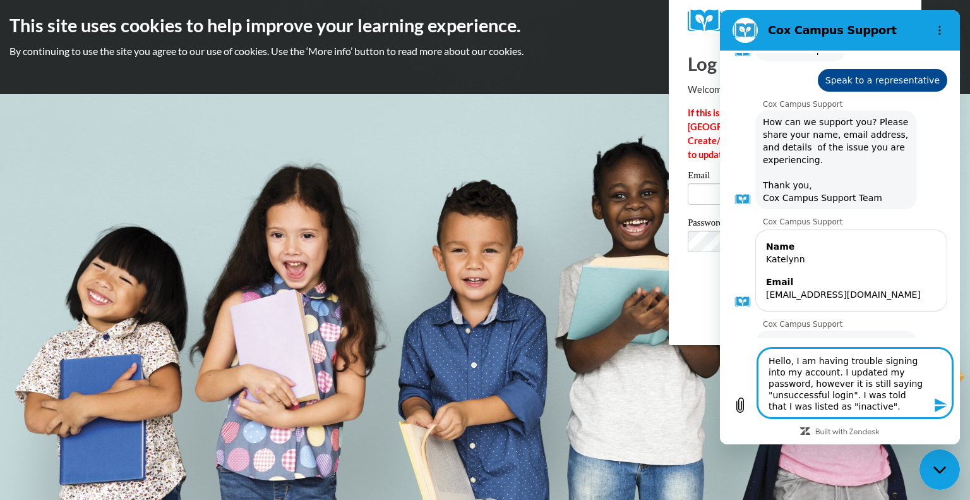
scroll to position [627, 0]
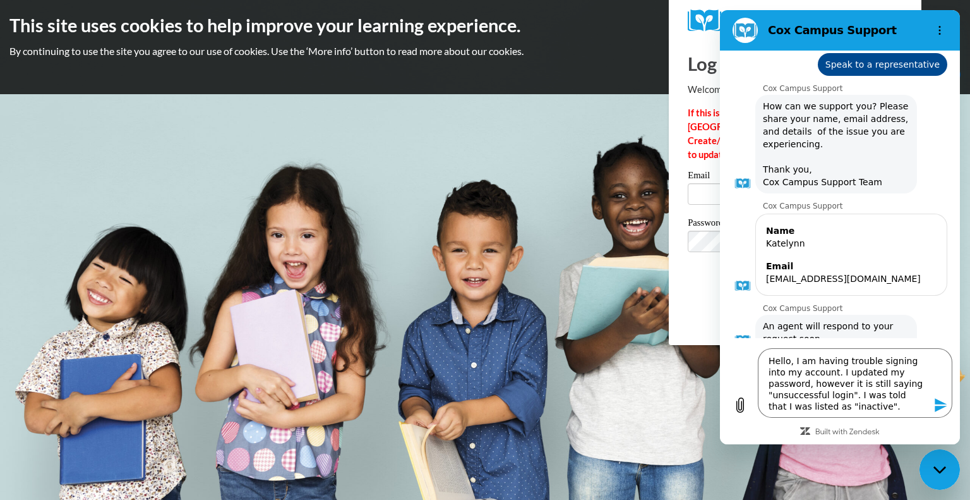
click at [944, 407] on icon "Send message" at bounding box center [941, 405] width 12 height 14
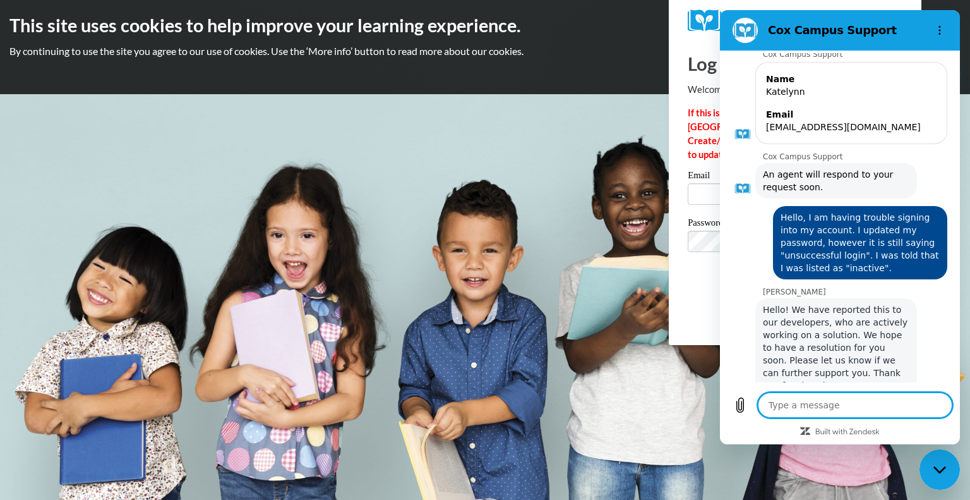
scroll to position [781, 0]
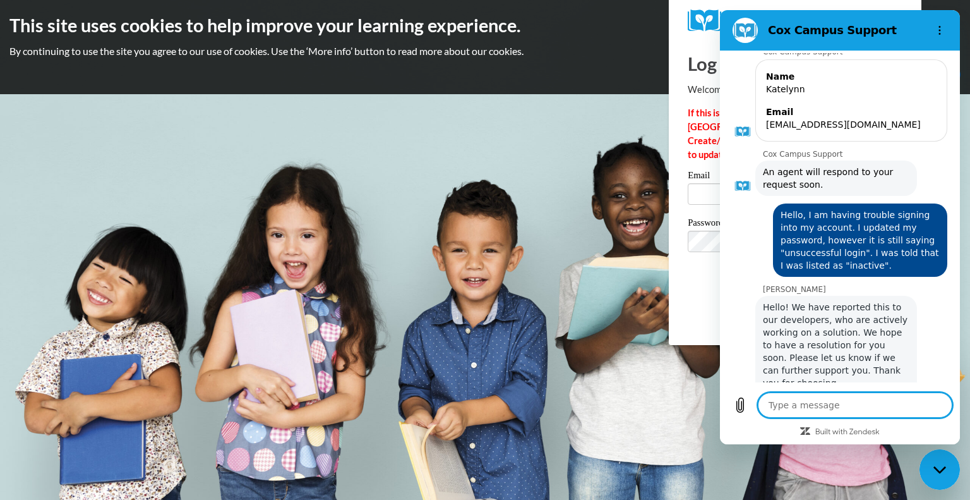
click at [935, 457] on div "Close messaging window" at bounding box center [940, 469] width 38 height 38
